Goal: Task Accomplishment & Management: Use online tool/utility

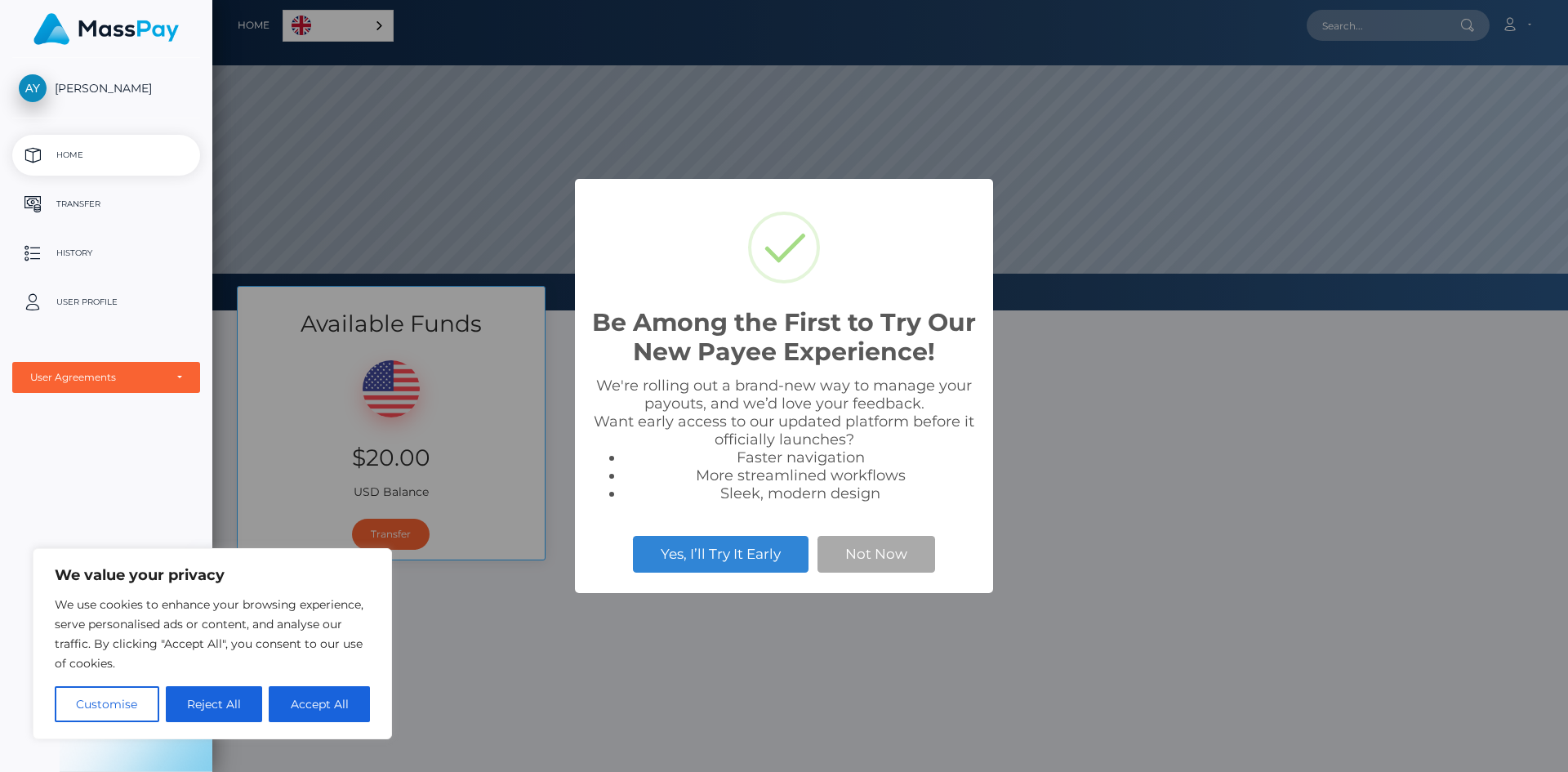
scroll to position [310, 1356]
click at [326, 708] on button "Accept All" at bounding box center [319, 704] width 101 height 36
checkbox input "true"
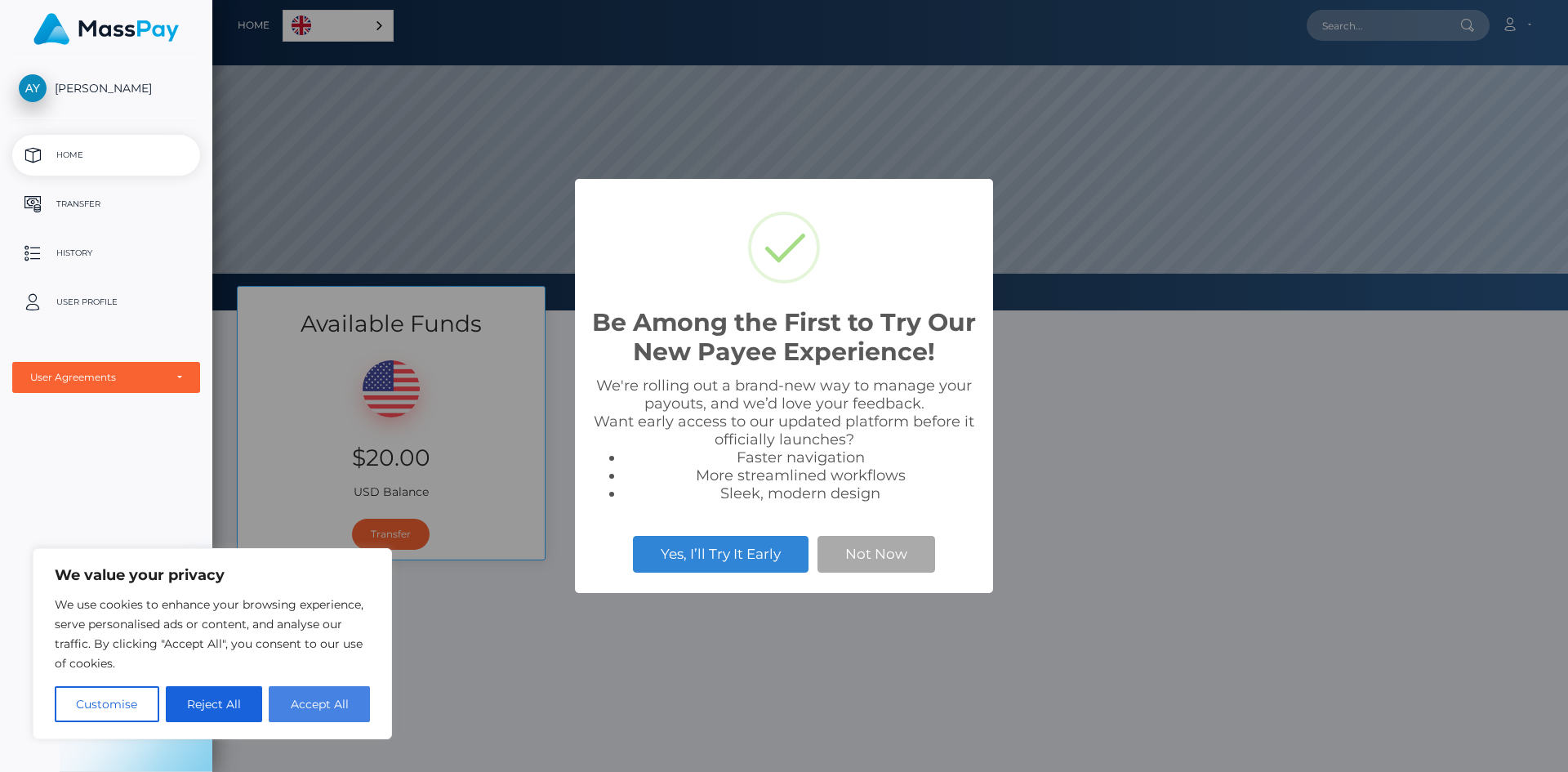
checkbox input "true"
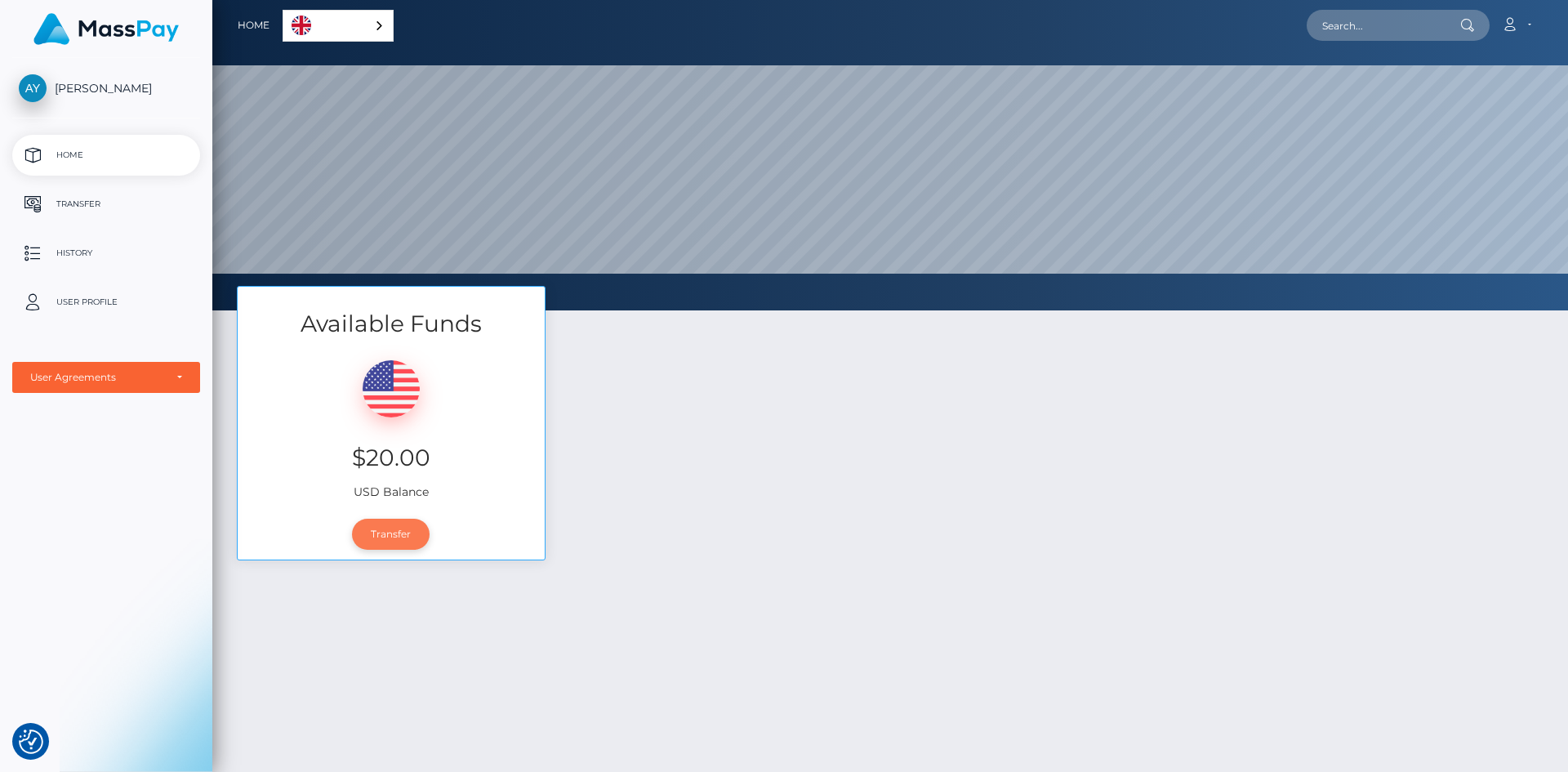
click at [398, 533] on link "Transfer" at bounding box center [390, 534] width 78 height 31
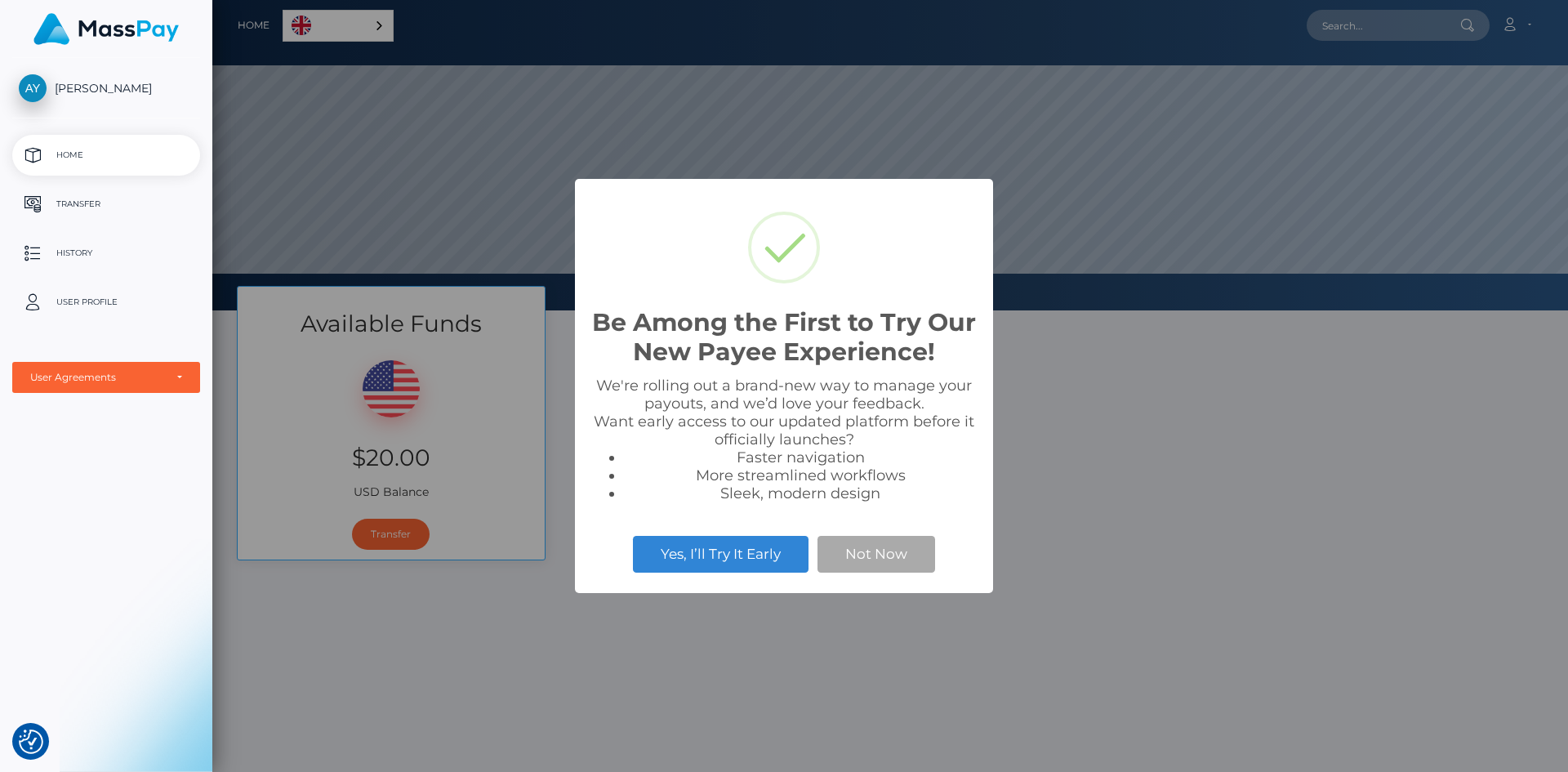
scroll to position [310, 1356]
click at [872, 552] on button "Not Now" at bounding box center [875, 554] width 118 height 36
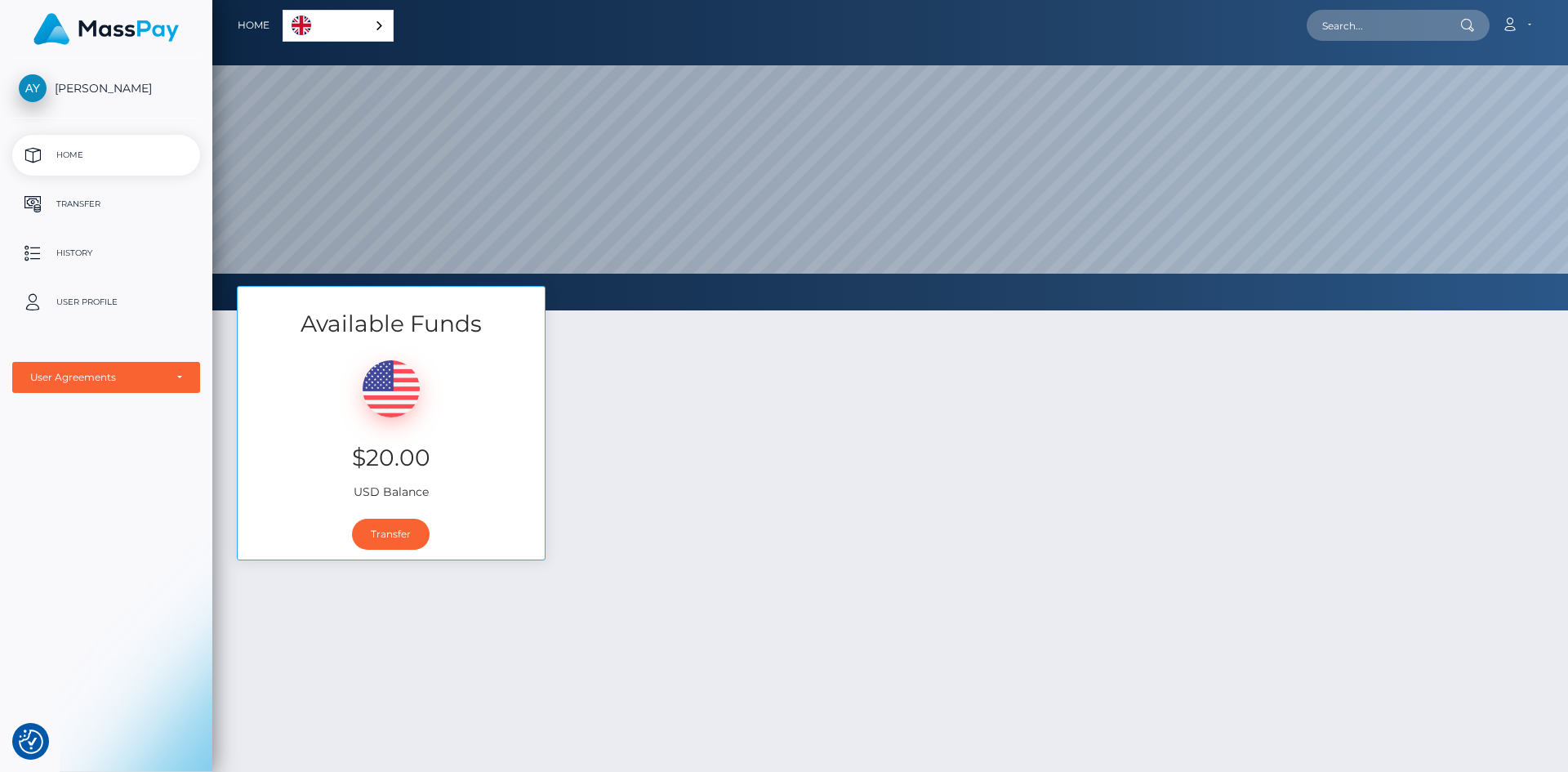
click at [717, 324] on div "Available Funds $20.00 USD Balance Transfer" at bounding box center [889, 431] width 1331 height 291
click at [322, 28] on link "English" at bounding box center [338, 26] width 110 height 31
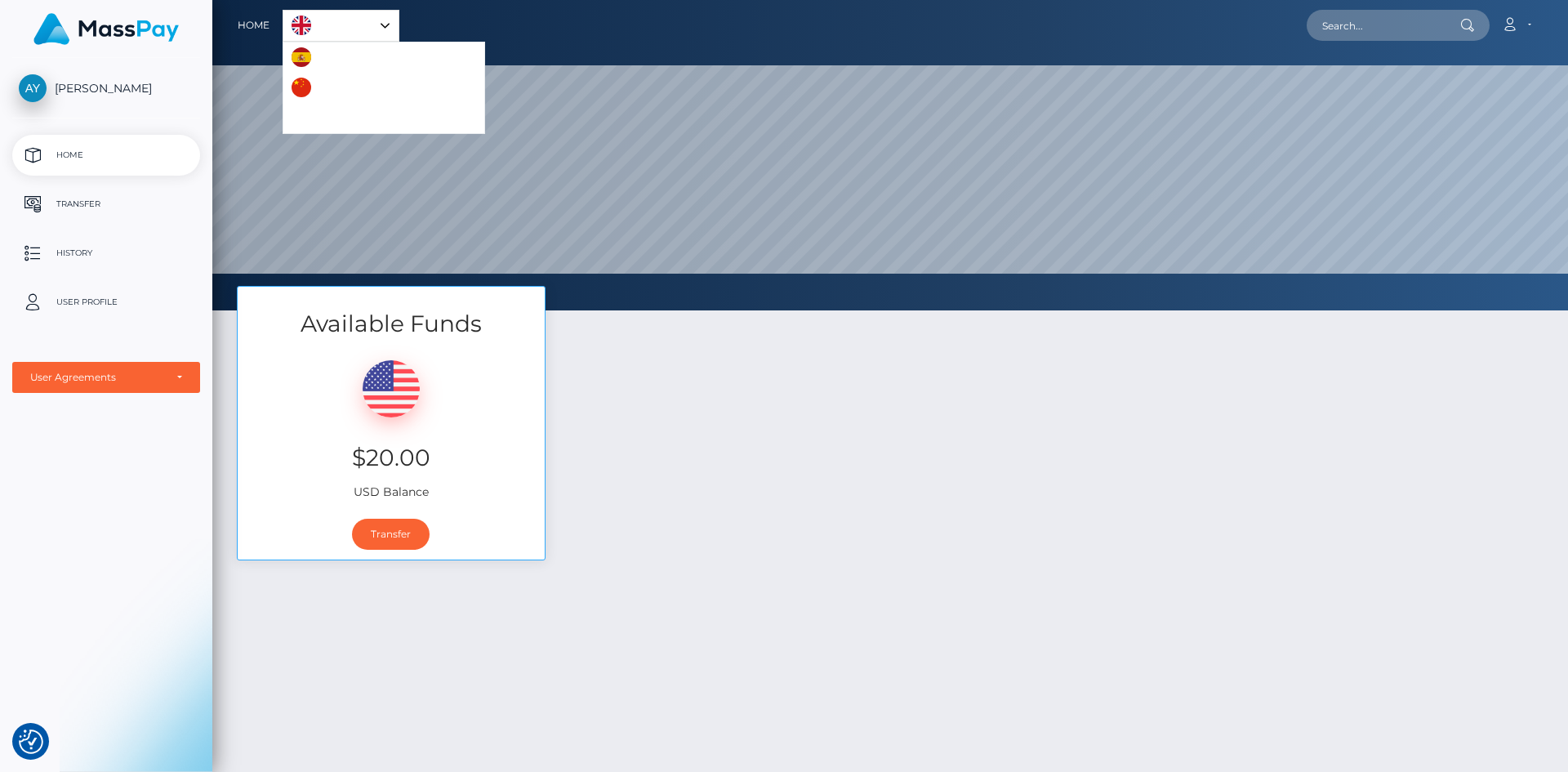
click at [327, 63] on link "Español" at bounding box center [329, 57] width 92 height 31
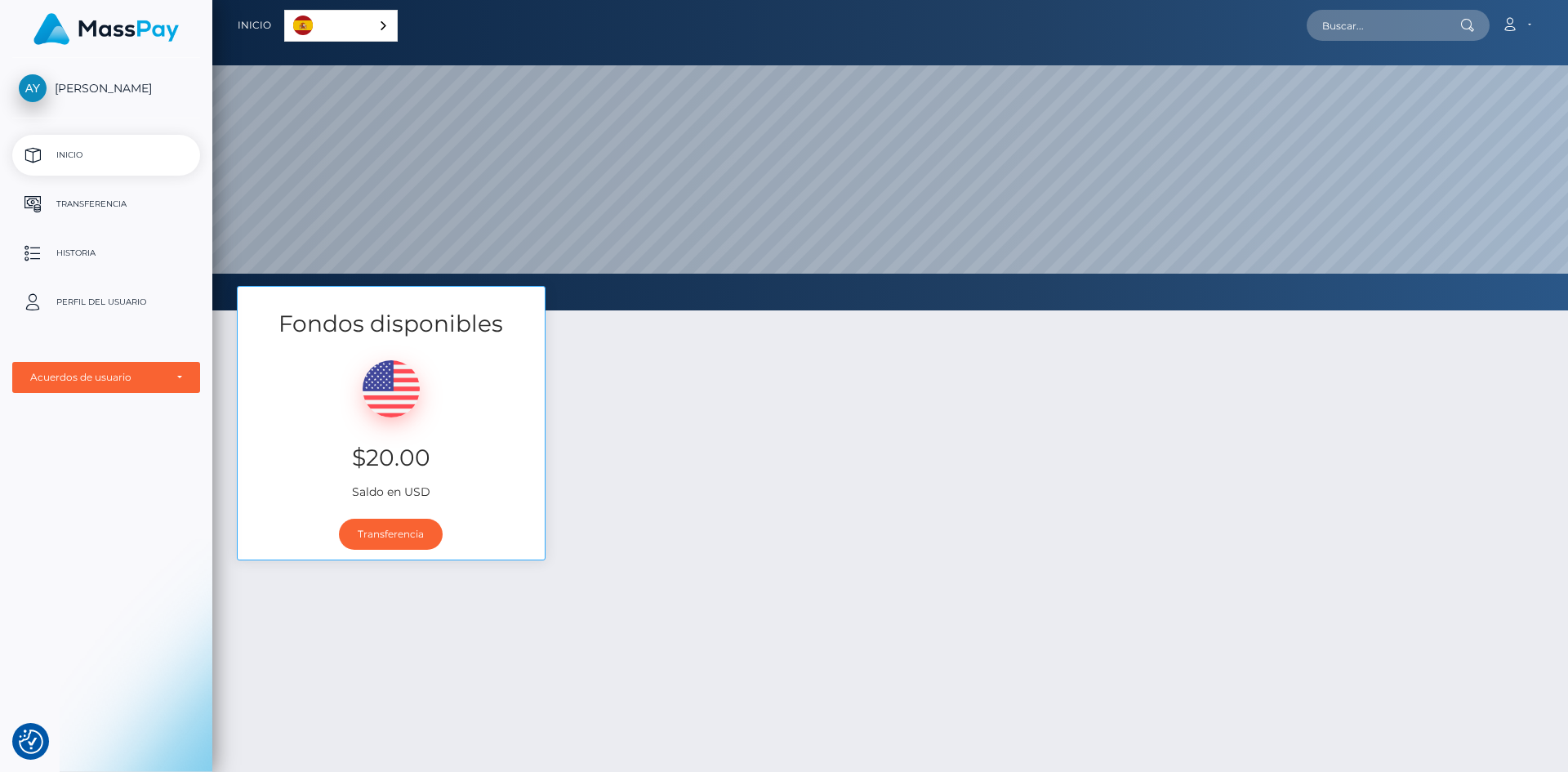
click at [341, 26] on link "Español" at bounding box center [340, 26] width 112 height 31
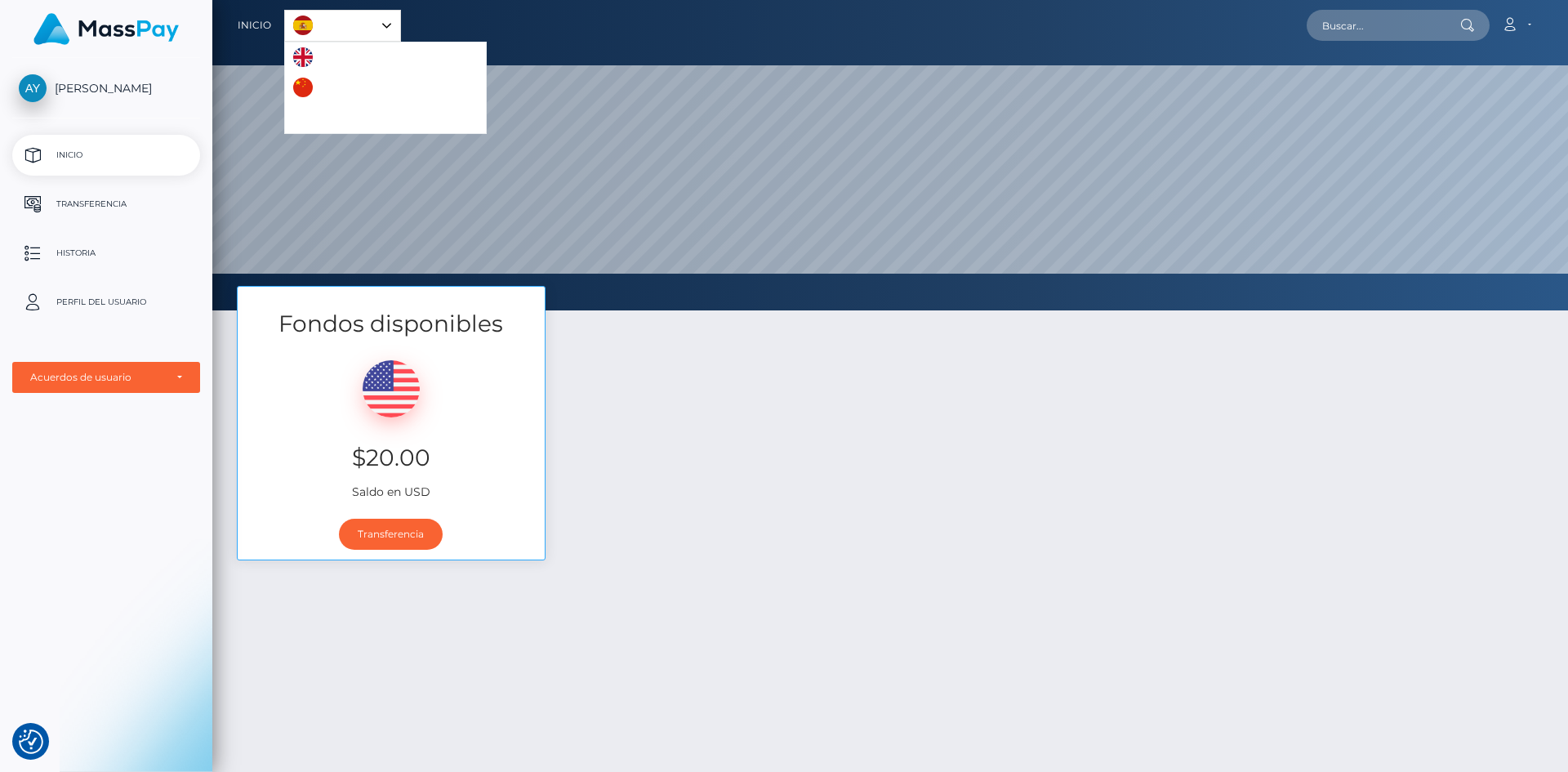
click at [315, 56] on link "English" at bounding box center [329, 57] width 89 height 31
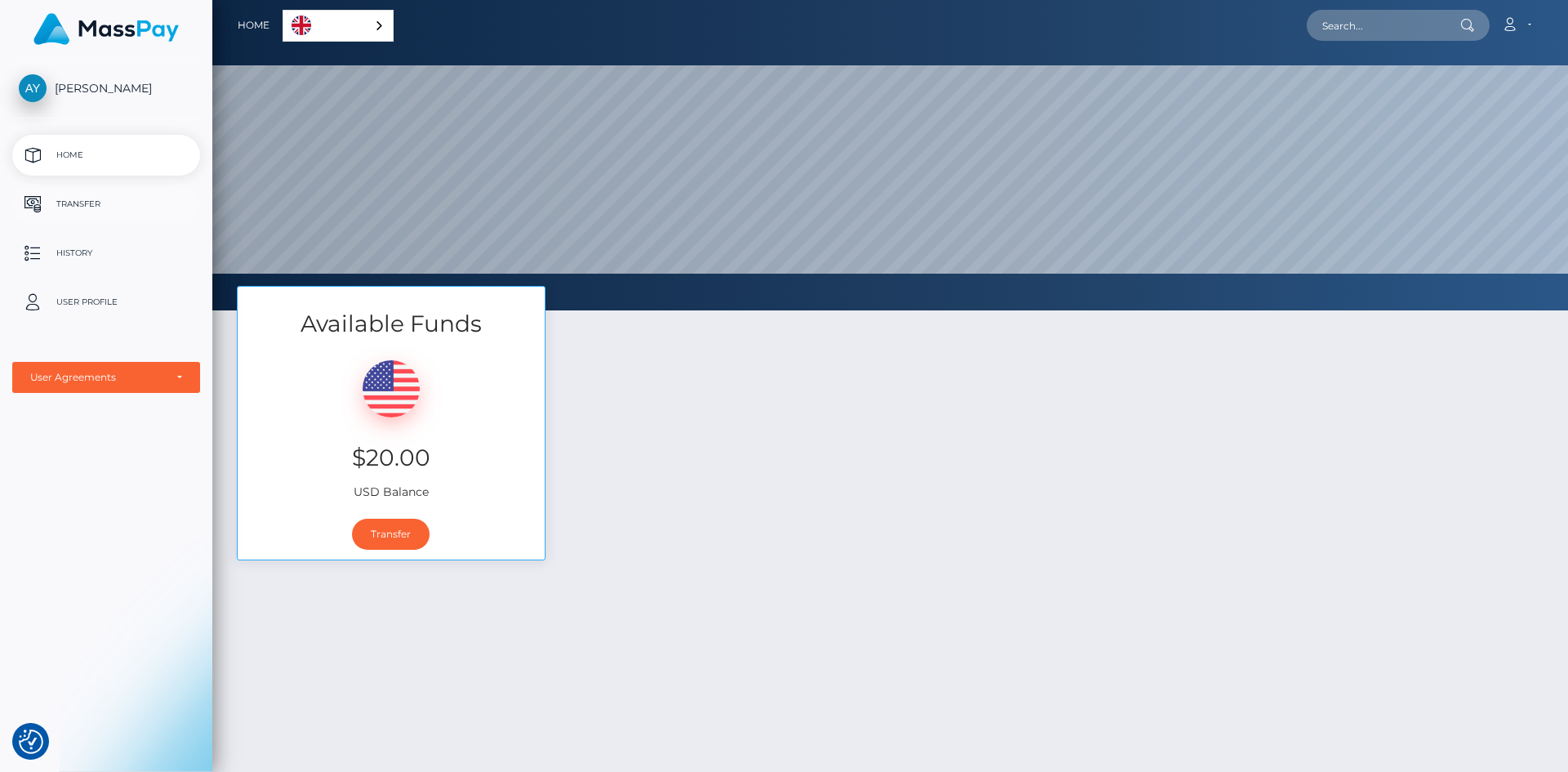
click at [117, 204] on p "Transfer" at bounding box center [106, 204] width 175 height 25
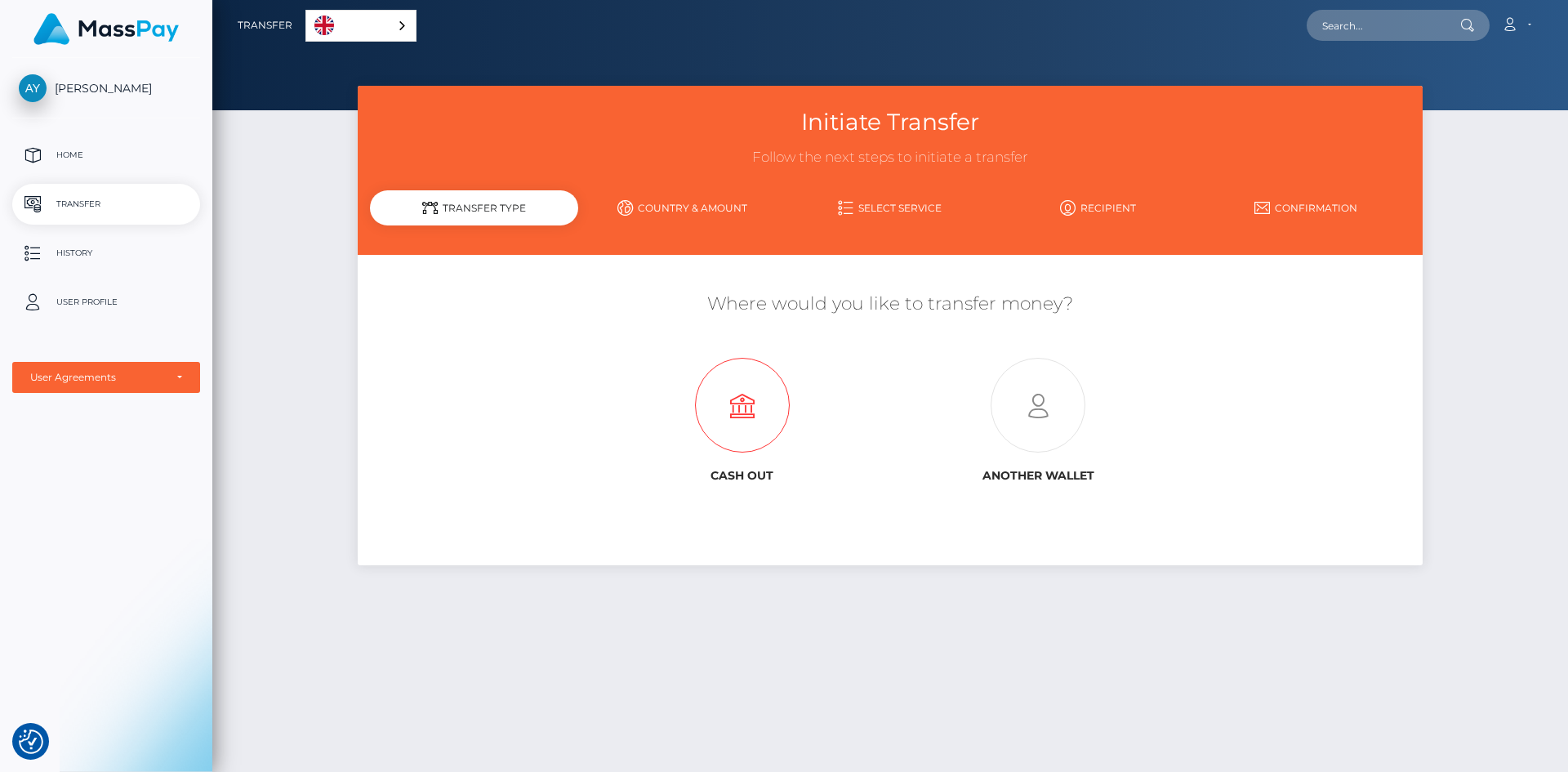
click at [764, 423] on icon at bounding box center [742, 406] width 295 height 95
